Goal: Use online tool/utility: Utilize a website feature to perform a specific function

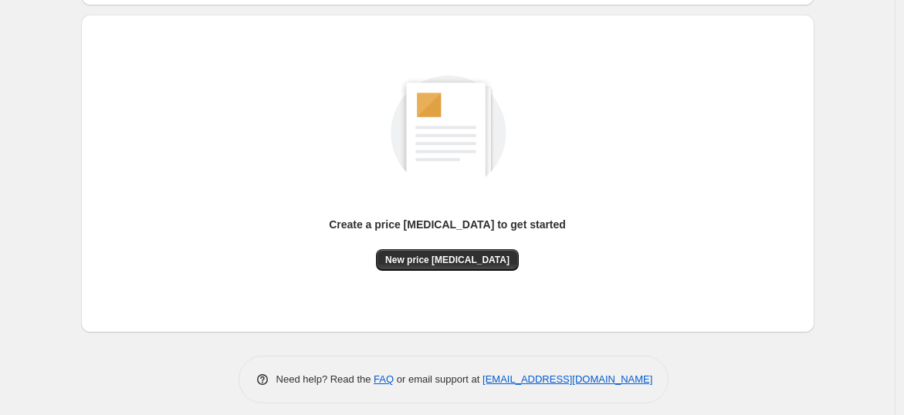
scroll to position [162, 0]
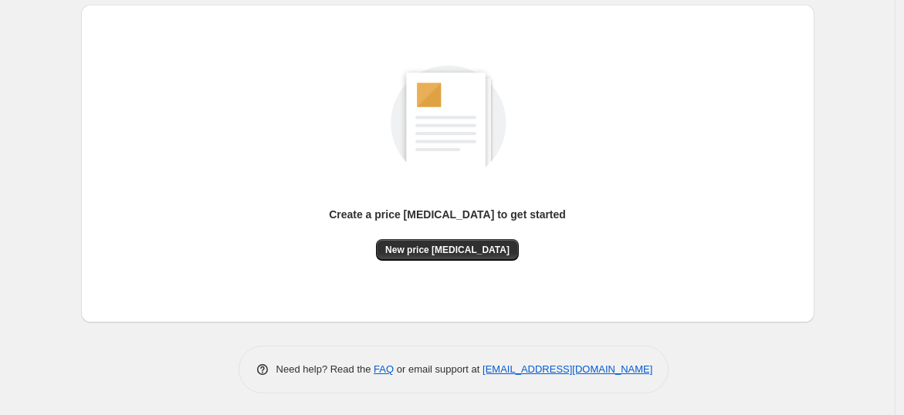
click at [441, 232] on div "Create a price change job to get started" at bounding box center [447, 223] width 237 height 32
click at [441, 241] on button "New price change job" at bounding box center [447, 250] width 143 height 22
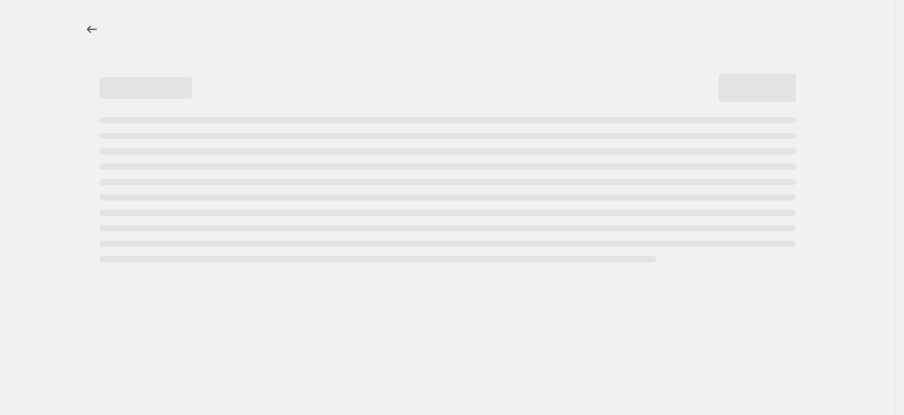
select select "percentage"
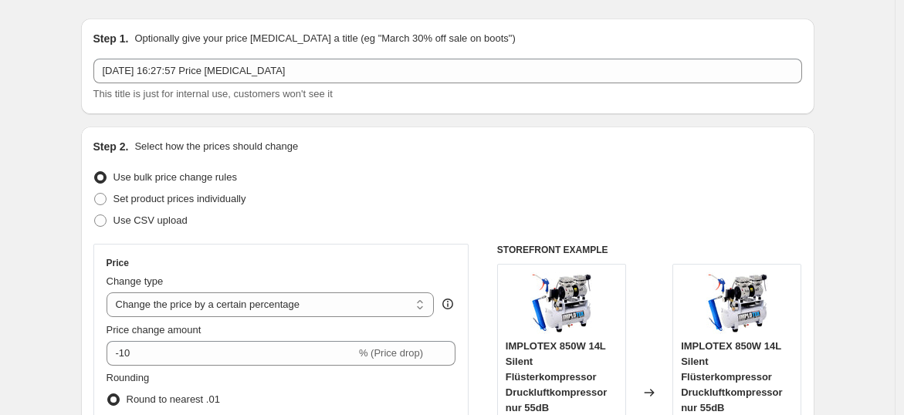
scroll to position [171, 0]
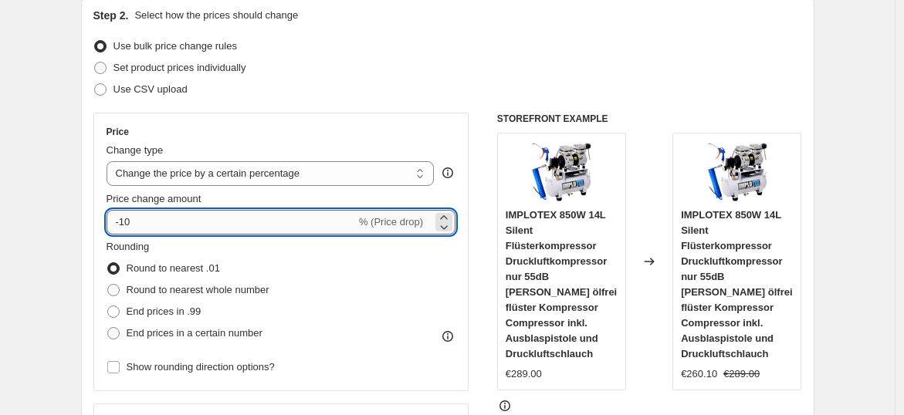
click at [169, 218] on input "-10" at bounding box center [231, 222] width 249 height 25
type input "-1"
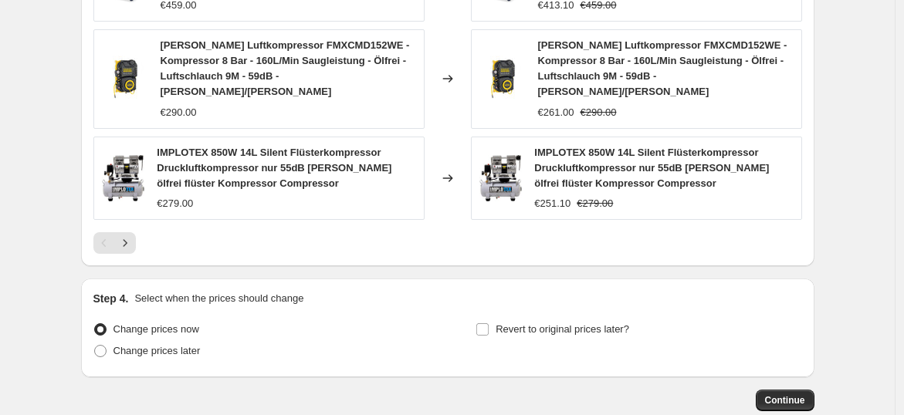
scroll to position [1226, 0]
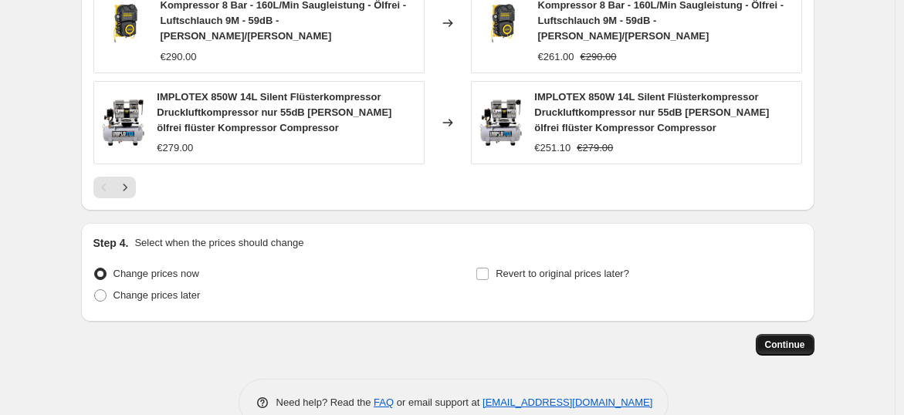
type input "-37"
click at [792, 334] on button "Continue" at bounding box center [785, 345] width 59 height 22
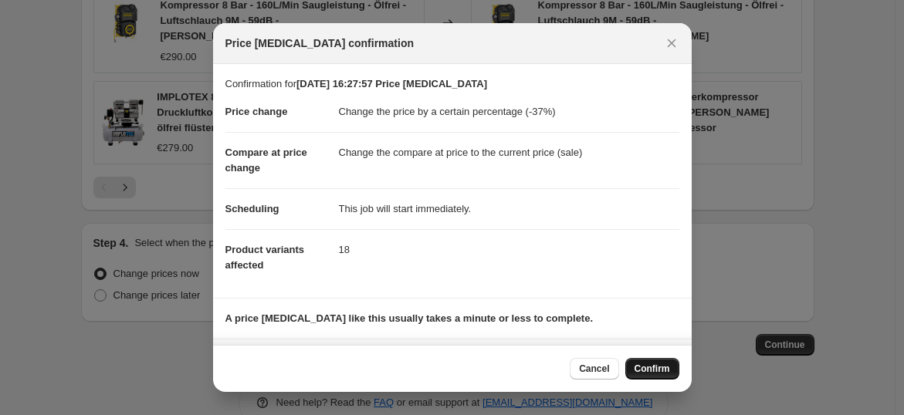
click at [657, 365] on span "Confirm" at bounding box center [653, 369] width 36 height 12
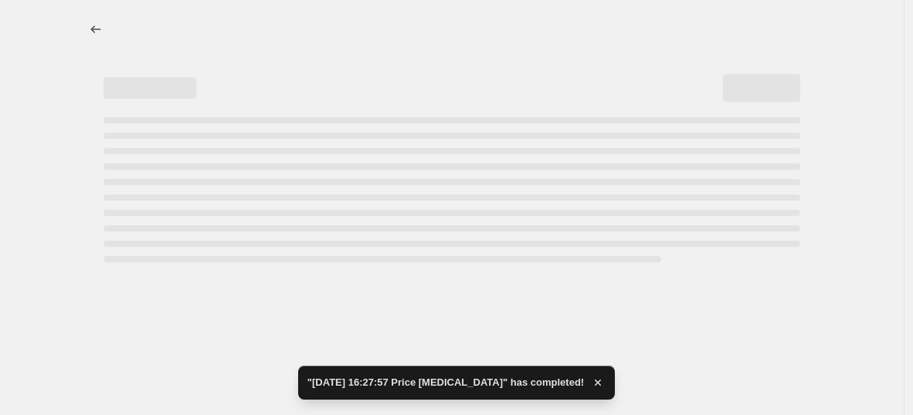
select select "percentage"
